Goal: Task Accomplishment & Management: Manage account settings

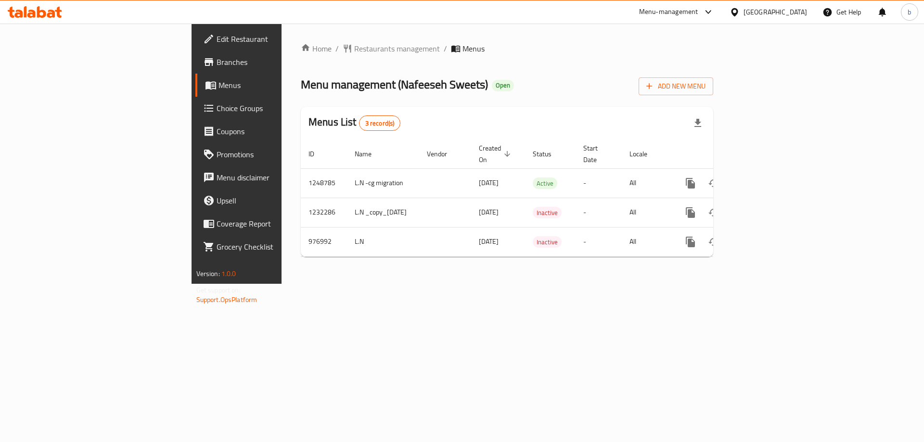
click at [49, 17] on icon at bounding box center [51, 14] width 8 height 8
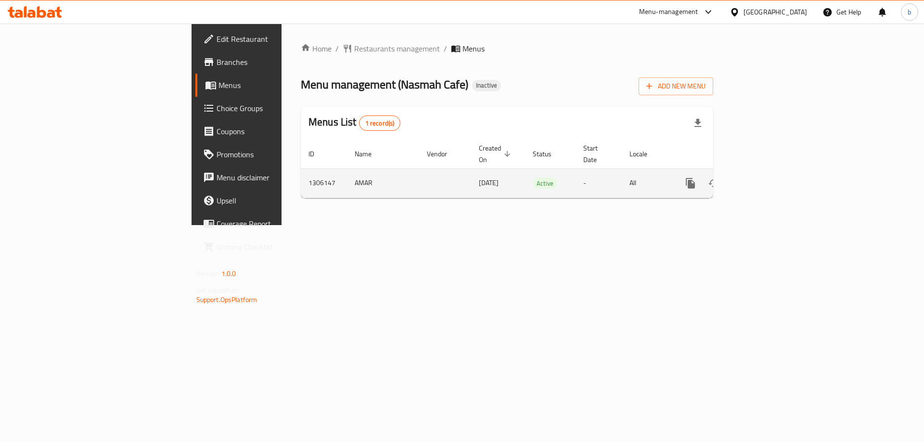
click at [764, 179] on icon "enhanced table" at bounding box center [760, 183] width 9 height 9
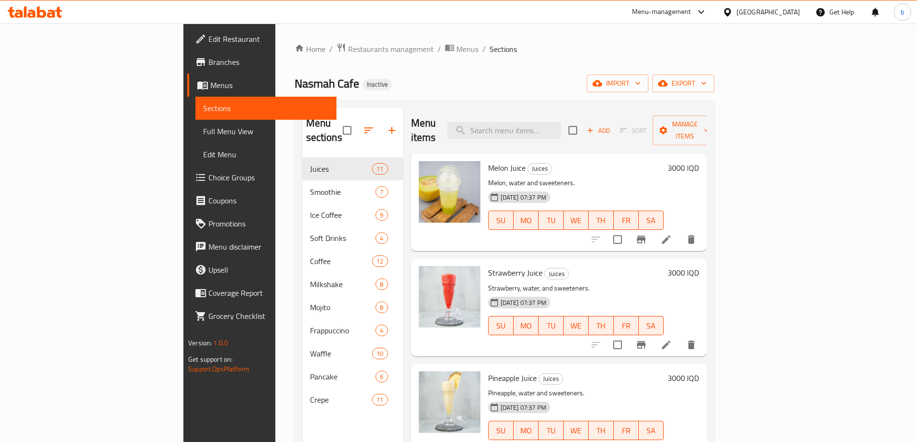
click at [203, 135] on span "Full Menu View" at bounding box center [266, 132] width 126 height 12
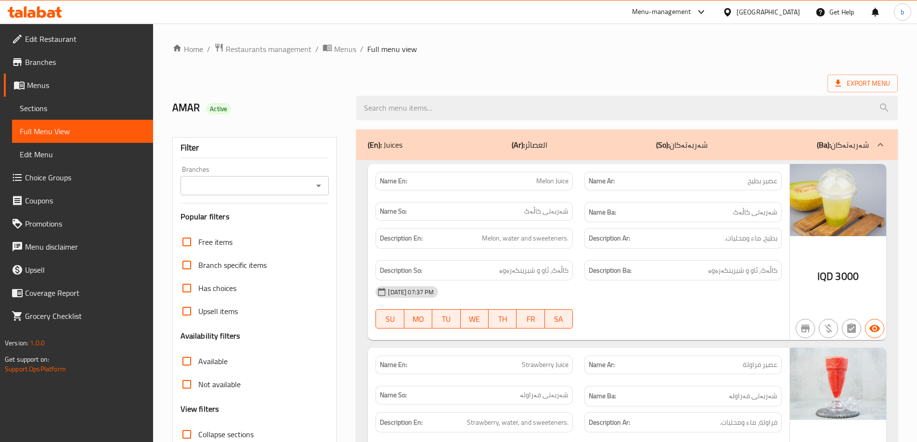
click at [319, 186] on icon "Open" at bounding box center [318, 186] width 5 height 2
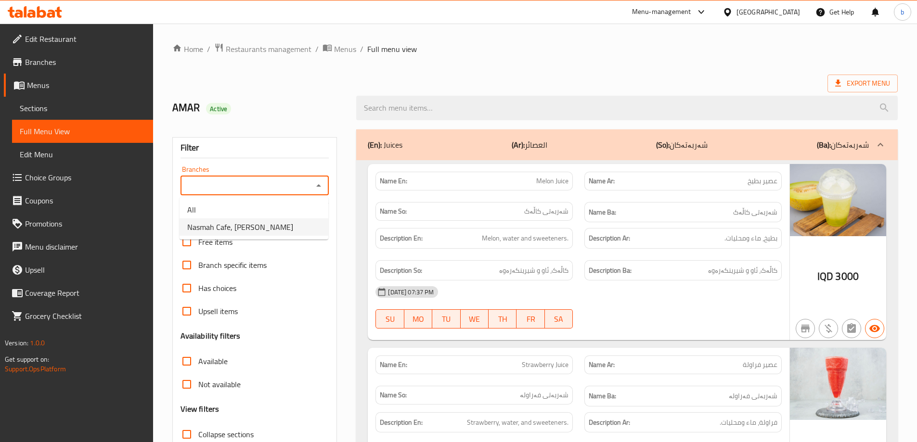
click at [273, 226] on span "Nasmah Cafe, Karada Dakhel" at bounding box center [240, 227] width 106 height 12
type input "Nasmah Cafe, Karada Dakhel"
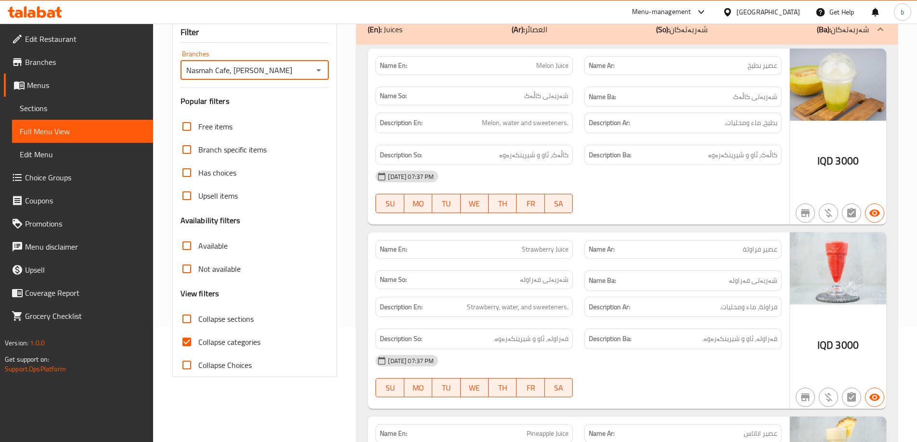
scroll to position [135, 0]
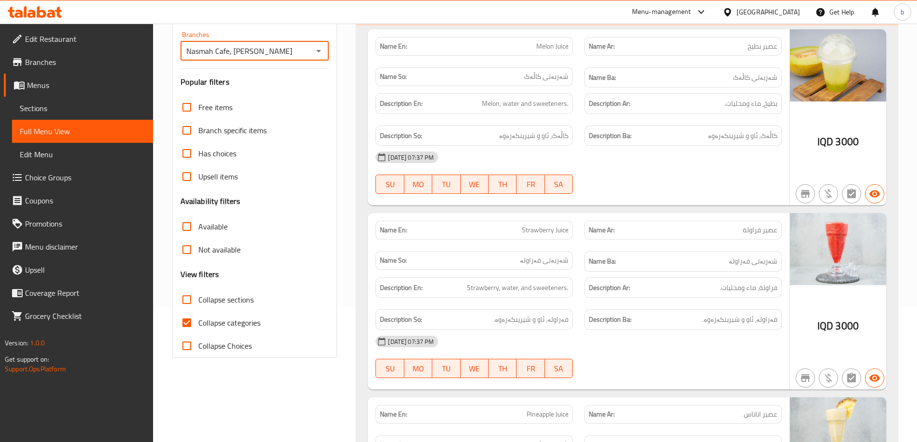
click at [192, 315] on input "Collapse categories" at bounding box center [186, 322] width 23 height 23
checkbox input "false"
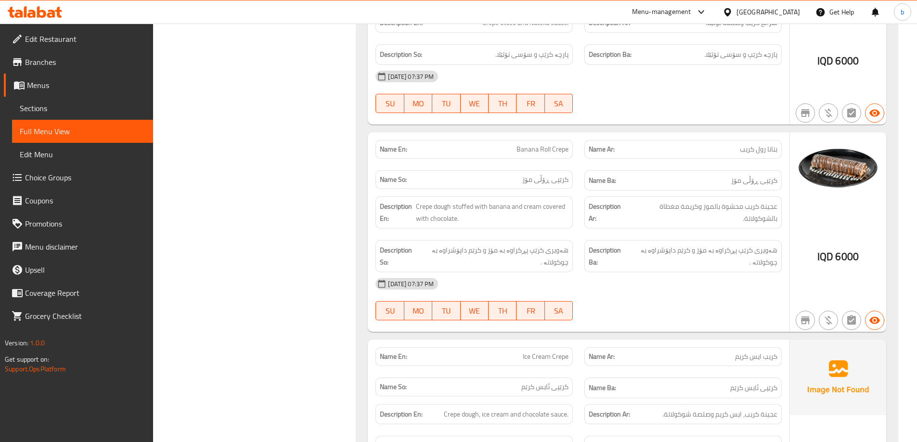
scroll to position [17333, 0]
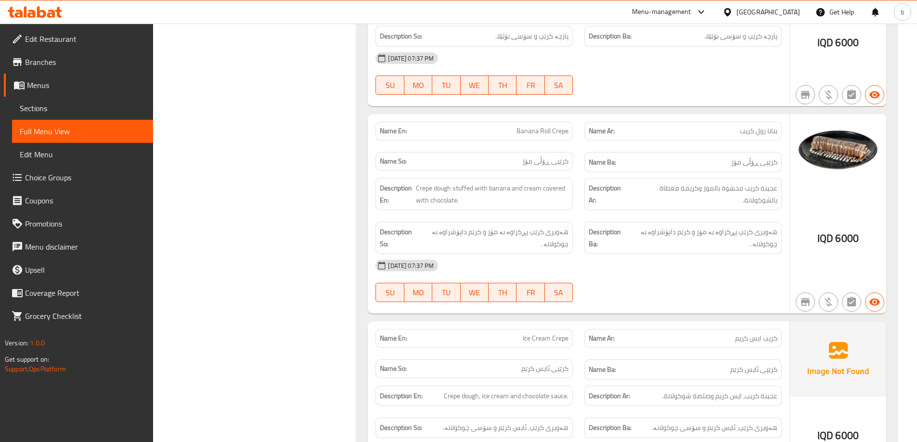
drag, startPoint x: 913, startPoint y: 164, endPoint x: 861, endPoint y: 220, distance: 76.3
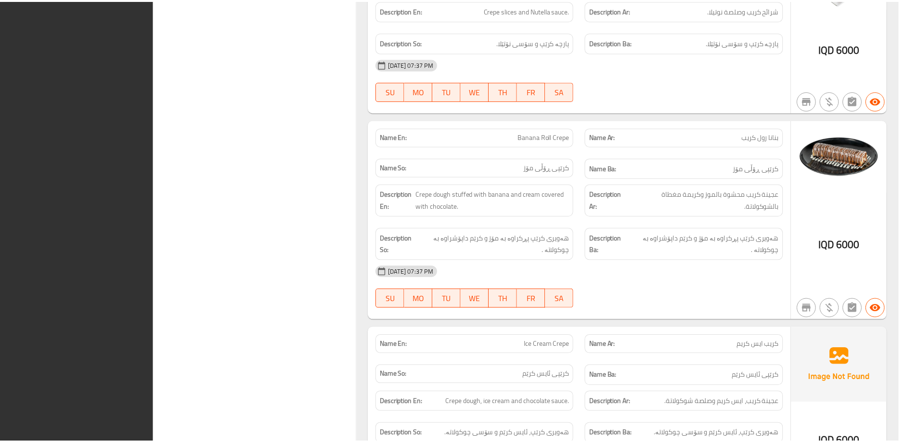
scroll to position [17321, 0]
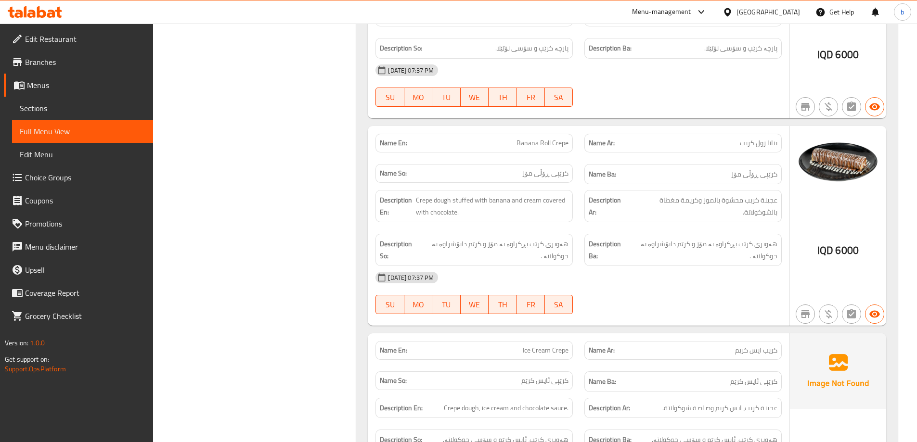
click at [84, 32] on link "Edit Restaurant" at bounding box center [78, 38] width 149 height 23
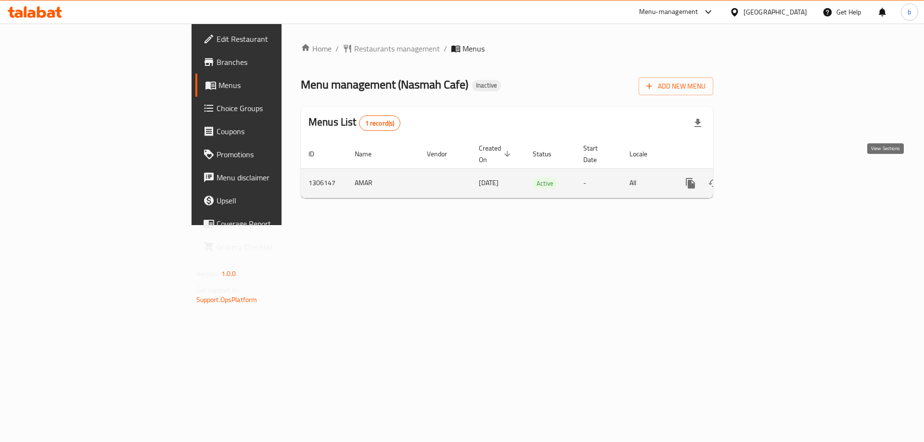
click at [766, 178] on icon "enhanced table" at bounding box center [760, 184] width 12 height 12
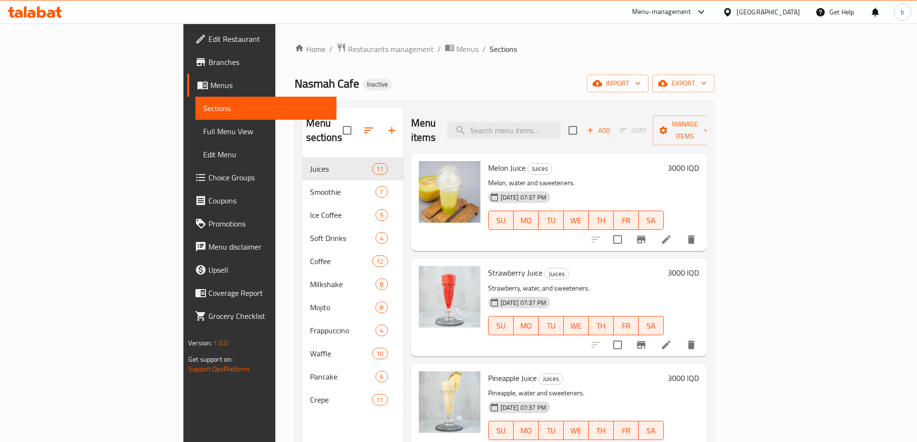
click at [31, 13] on icon at bounding box center [31, 14] width 8 height 8
